Goal: Find specific page/section: Find specific page/section

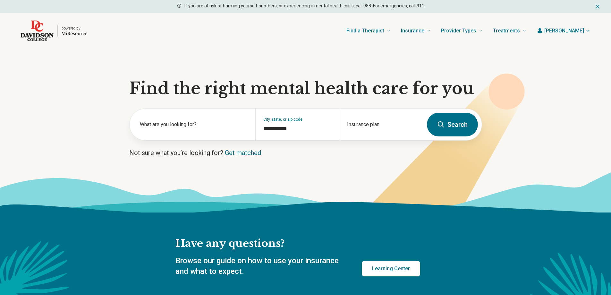
click at [573, 34] on span "[PERSON_NAME]" at bounding box center [564, 31] width 40 height 8
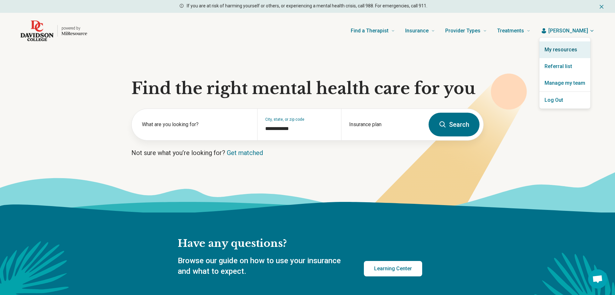
click at [574, 48] on link "My resources" at bounding box center [565, 49] width 51 height 17
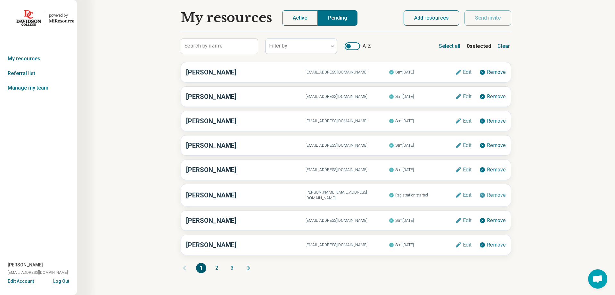
click at [289, 19] on button "Active" at bounding box center [300, 17] width 36 height 15
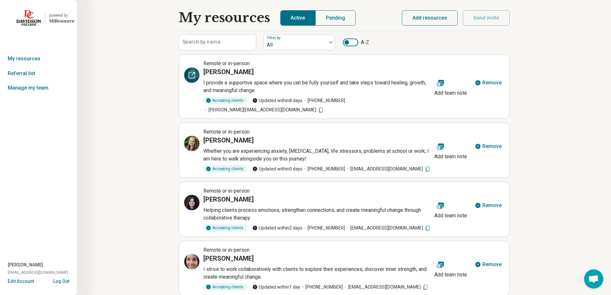
click at [193, 74] on icon at bounding box center [192, 75] width 8 height 8
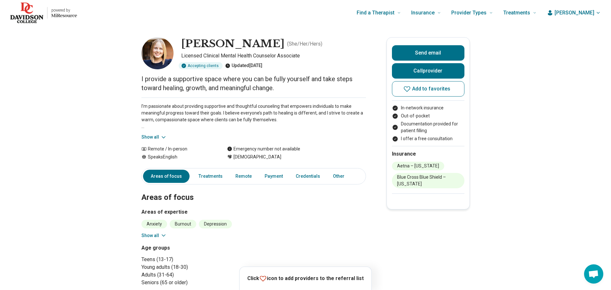
click at [162, 137] on icon at bounding box center [163, 137] width 6 height 6
